Goal: Task Accomplishment & Management: Manage account settings

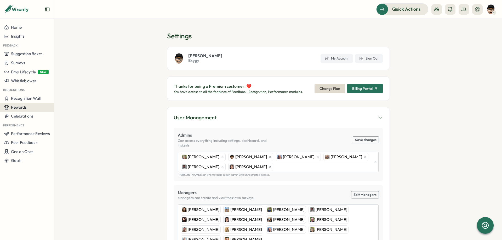
click at [25, 107] on span "Rewards" at bounding box center [19, 107] width 16 height 5
click at [64, 106] on div "Manage Redemptions" at bounding box center [74, 108] width 39 height 6
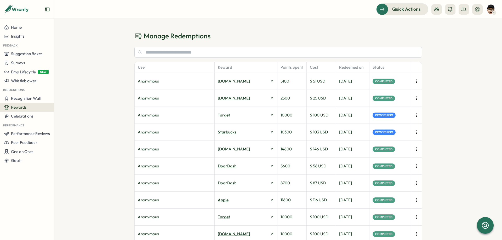
click at [416, 115] on icon "button" at bounding box center [416, 115] width 5 height 5
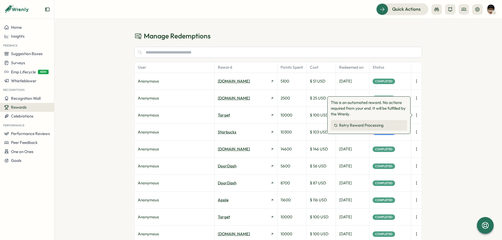
click at [388, 125] on button "Retry Reward Processing" at bounding box center [369, 125] width 76 height 10
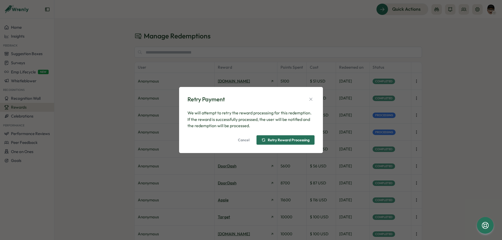
click at [288, 136] on span "Retry Reward Processing" at bounding box center [285, 140] width 48 height 9
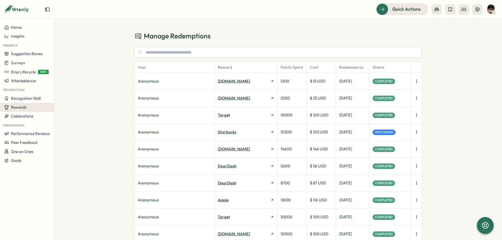
click at [416, 131] on icon "button" at bounding box center [416, 132] width 5 height 5
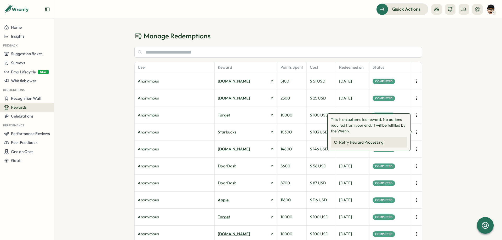
click at [379, 145] on span "Retry Reward Processing" at bounding box center [361, 142] width 44 height 5
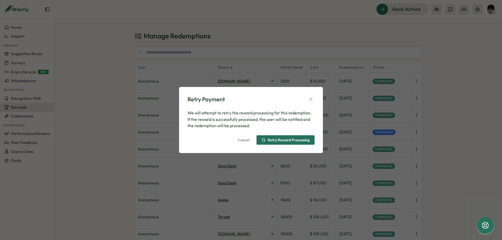
click at [292, 138] on span "Retry Reward Processing" at bounding box center [289, 140] width 42 height 4
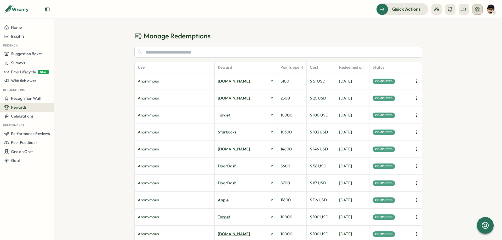
click at [474, 10] on button at bounding box center [477, 9] width 10 height 10
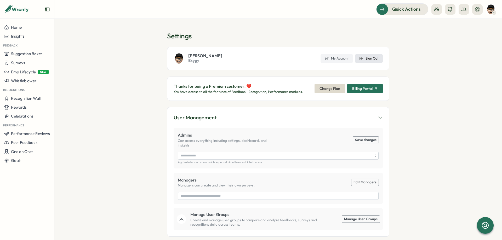
click at [373, 59] on span "Sign Out" at bounding box center [371, 58] width 13 height 5
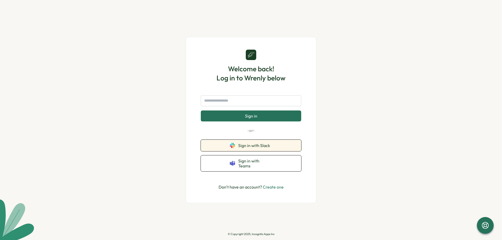
click at [248, 145] on button "Sign in with Slack" at bounding box center [251, 146] width 100 height 12
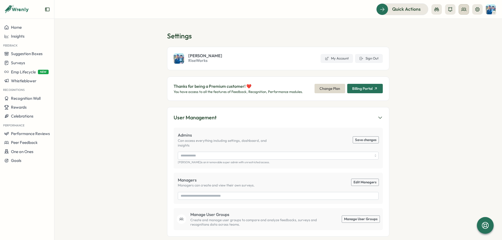
click at [461, 8] on button at bounding box center [463, 9] width 10 height 10
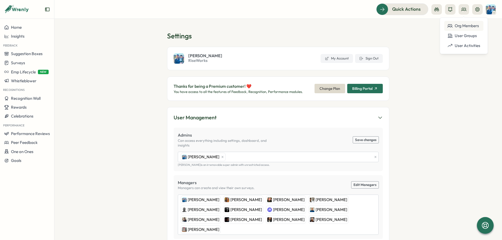
click at [459, 26] on div "Org Members" at bounding box center [463, 26] width 33 height 6
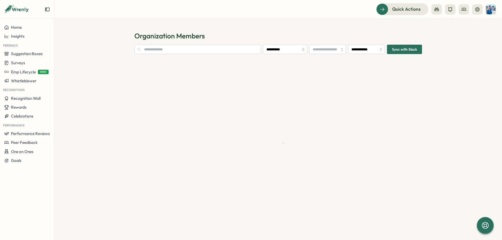
type input "**********"
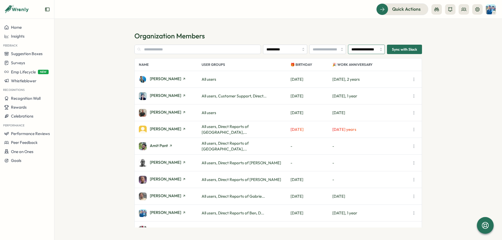
click at [362, 49] on input "**********" at bounding box center [366, 49] width 37 height 9
click at [341, 30] on section "**********" at bounding box center [277, 129] width 447 height 221
